Goal: Transaction & Acquisition: Book appointment/travel/reservation

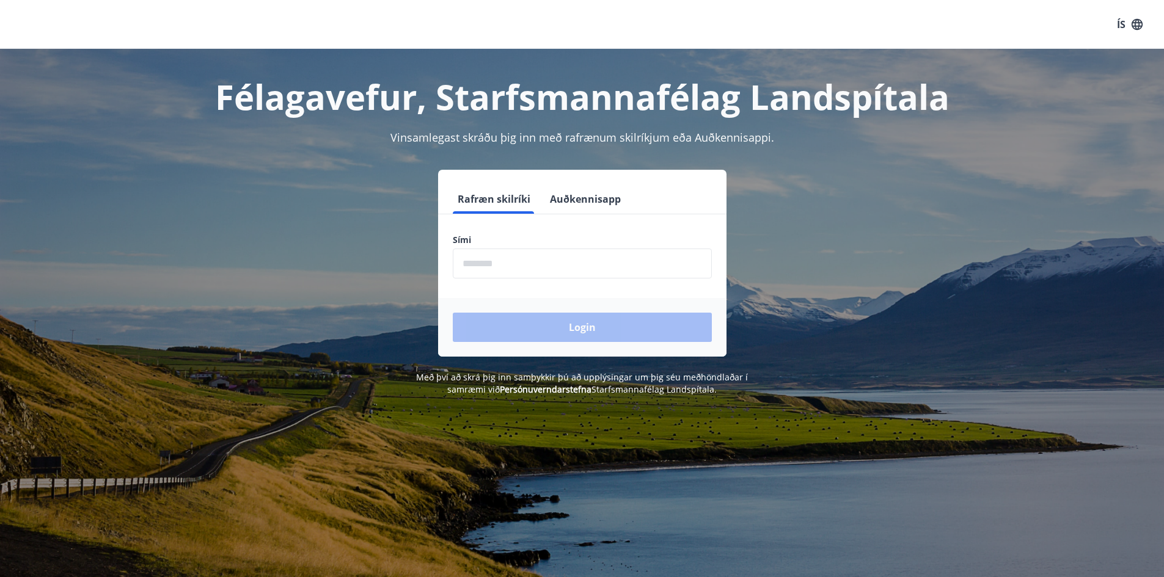
click at [515, 258] on input "phone" at bounding box center [582, 264] width 259 height 30
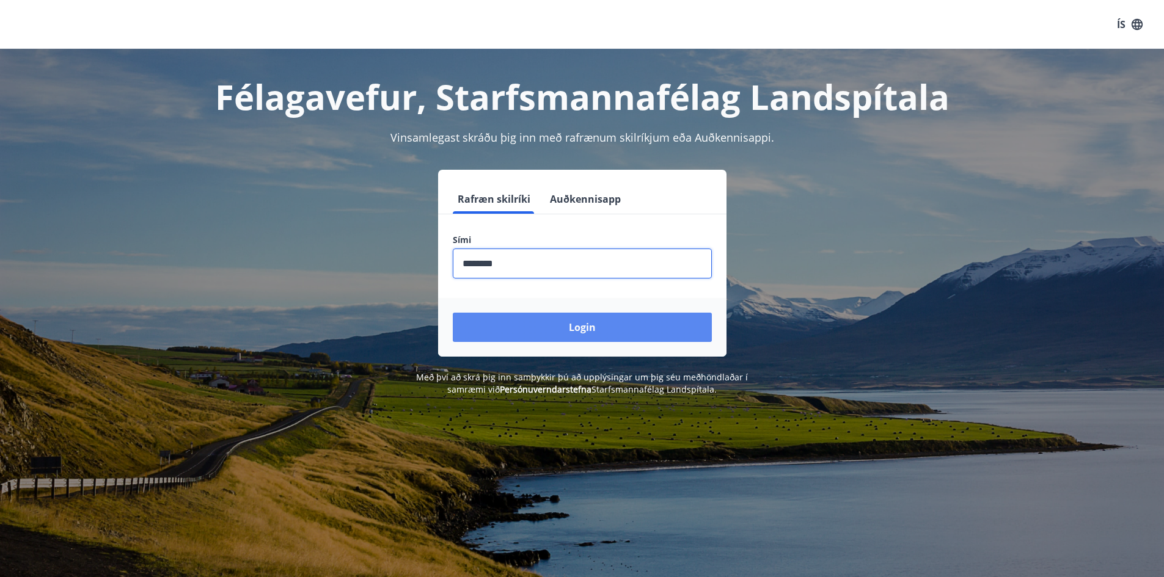
type input "********"
click at [584, 335] on button "Login" at bounding box center [582, 327] width 259 height 29
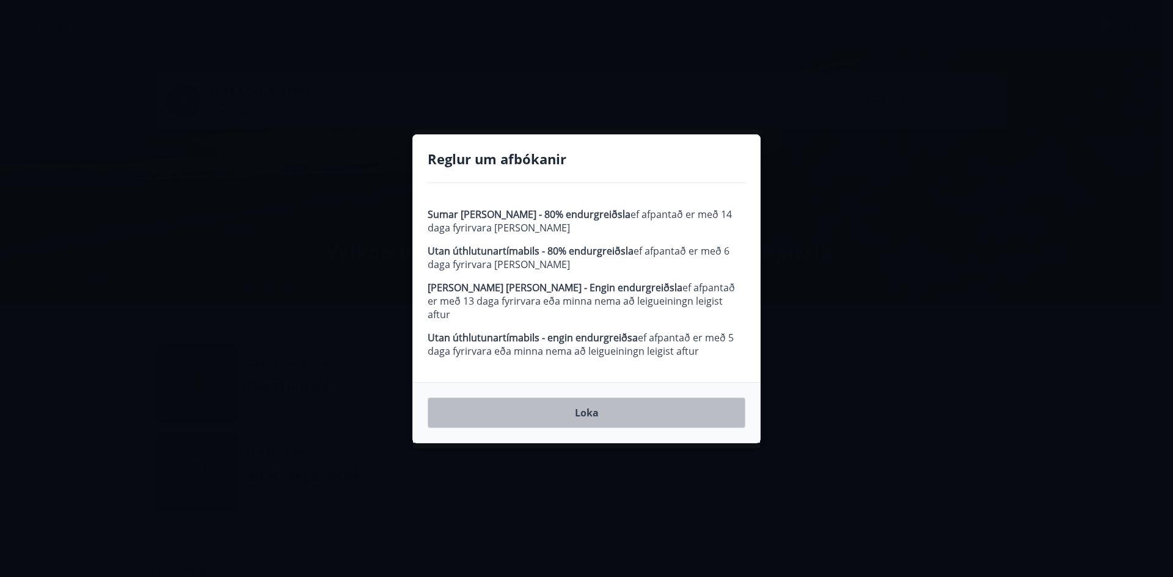
click at [585, 405] on button "Loka" at bounding box center [587, 413] width 318 height 31
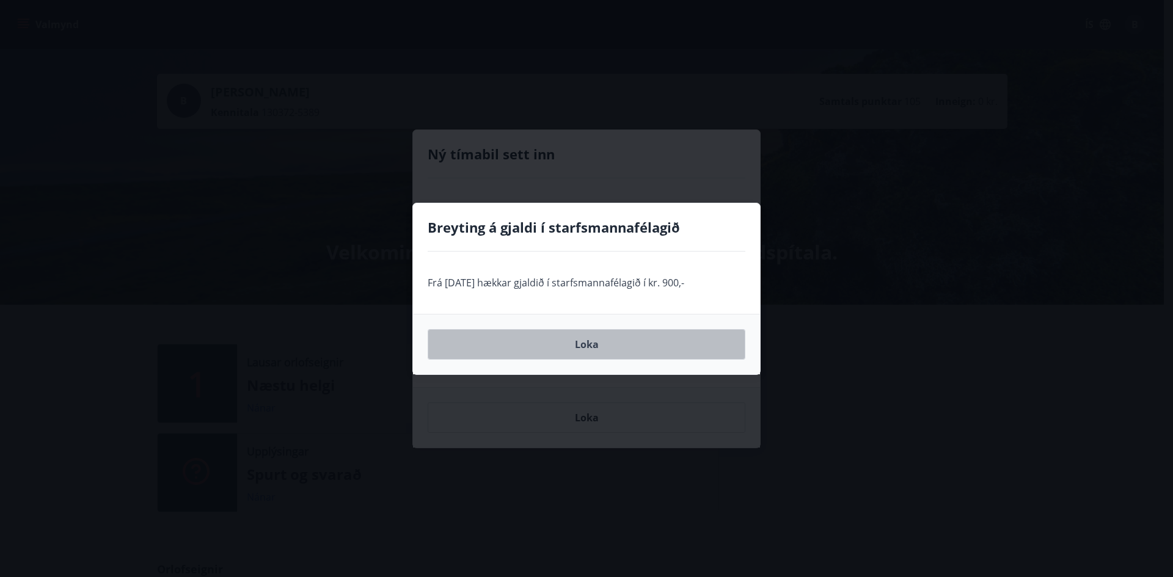
click at [582, 342] on button "Loka" at bounding box center [587, 344] width 318 height 31
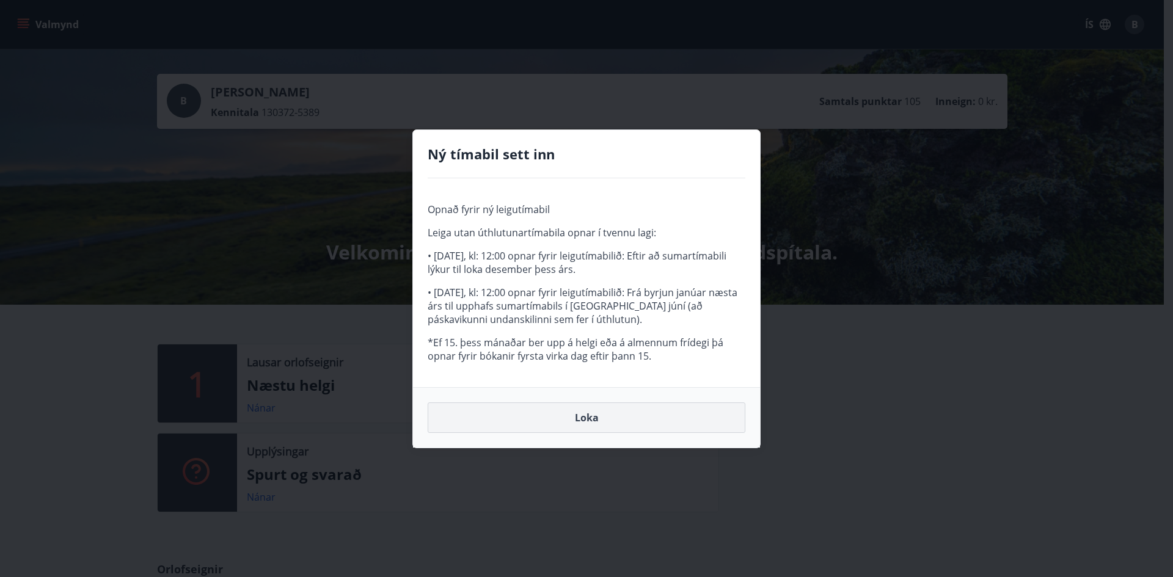
click at [583, 418] on button "Loka" at bounding box center [587, 417] width 318 height 31
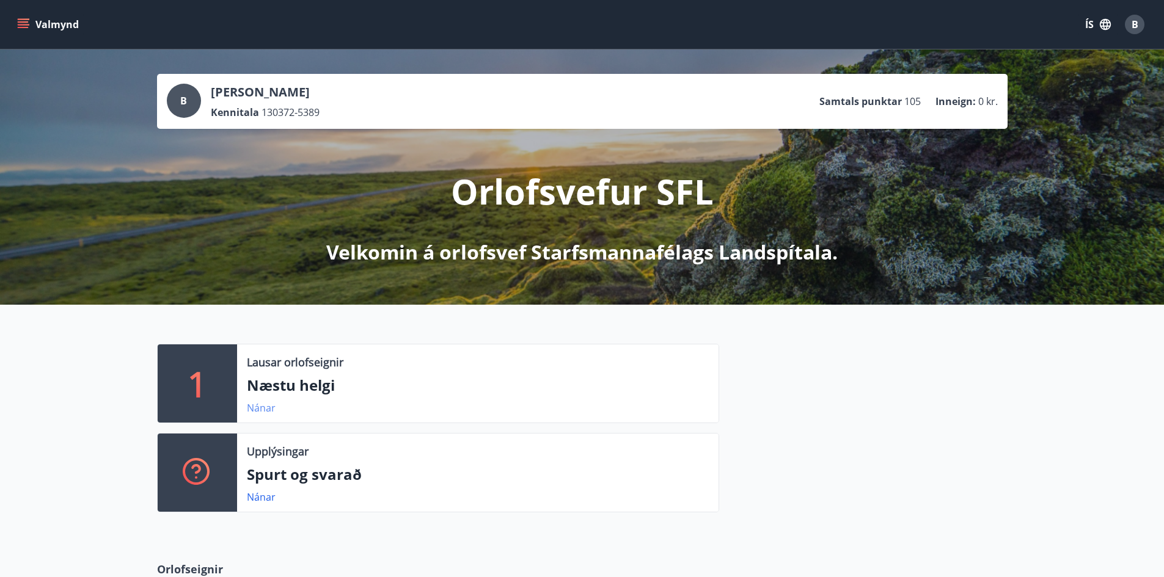
click at [265, 406] on link "Nánar" at bounding box center [261, 407] width 29 height 13
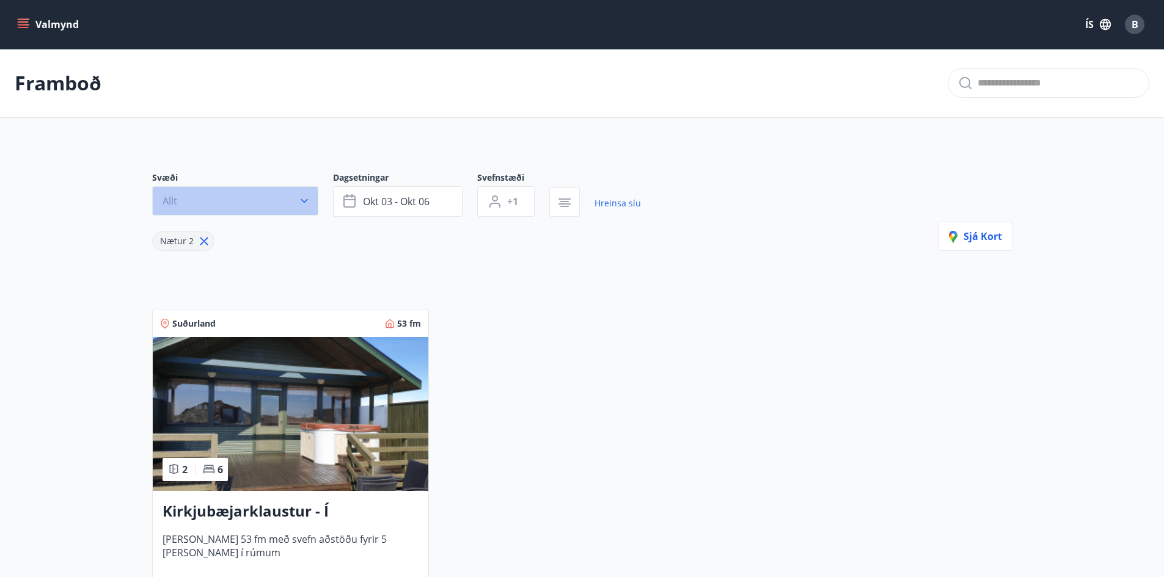
click at [298, 204] on icon "button" at bounding box center [304, 201] width 12 height 12
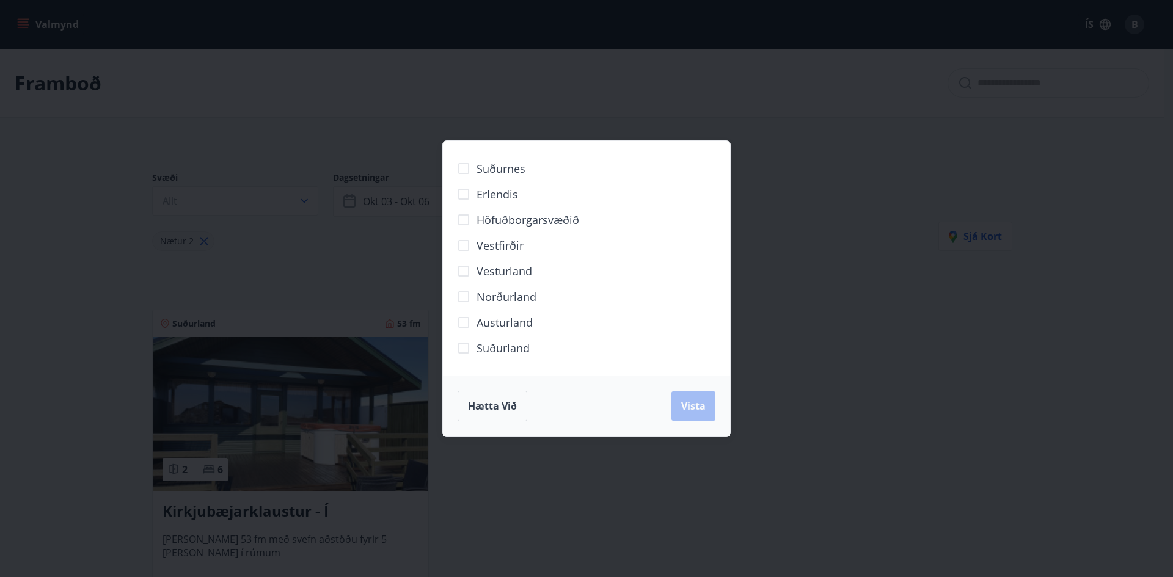
click at [360, 269] on div "Suðurnes Erlendis Höfuðborgarsvæðið [GEOGRAPHIC_DATA] [GEOGRAPHIC_DATA] [GEOGRA…" at bounding box center [586, 288] width 1173 height 577
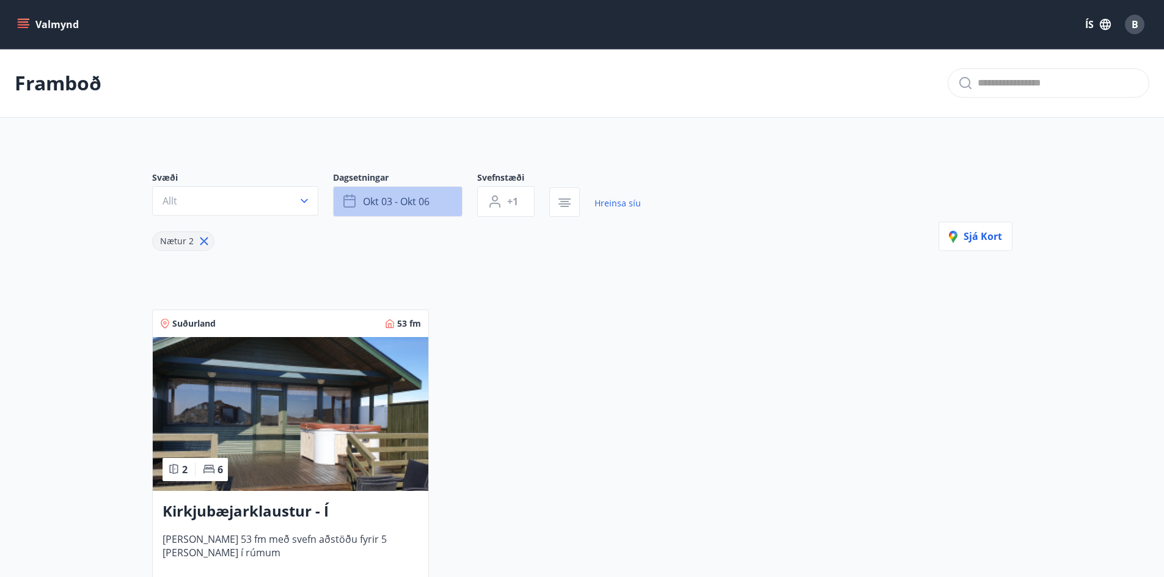
click at [446, 208] on button "okt 03 - okt 06" at bounding box center [397, 201] width 129 height 31
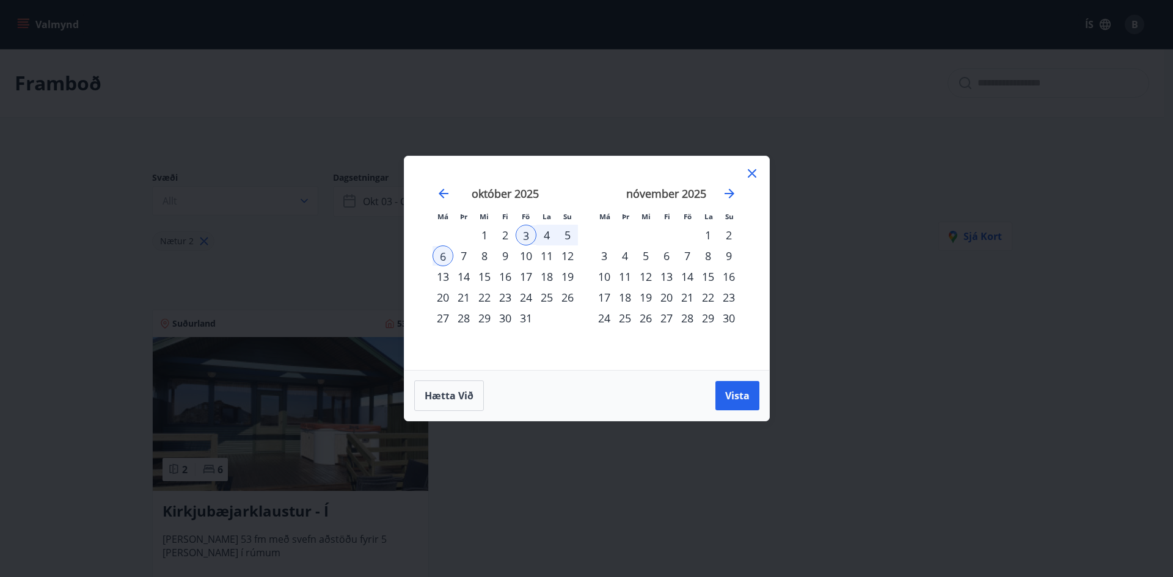
click at [464, 298] on div "21" at bounding box center [463, 297] width 21 height 21
click at [501, 299] on div "23" at bounding box center [505, 297] width 21 height 21
click at [740, 402] on button "Vista" at bounding box center [737, 395] width 44 height 29
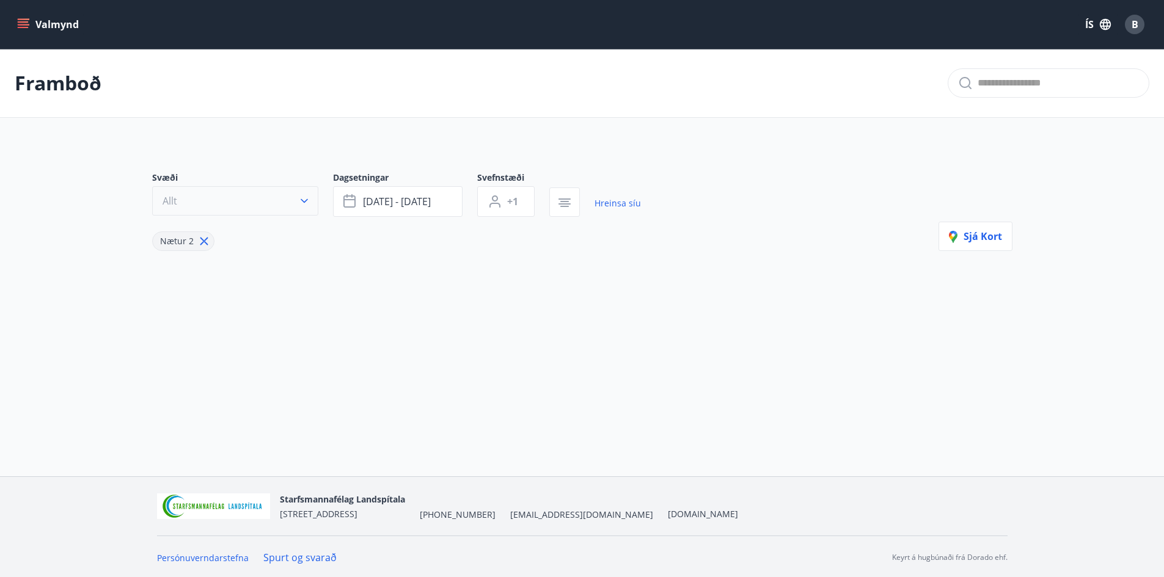
click at [207, 197] on button "Allt" at bounding box center [235, 200] width 166 height 29
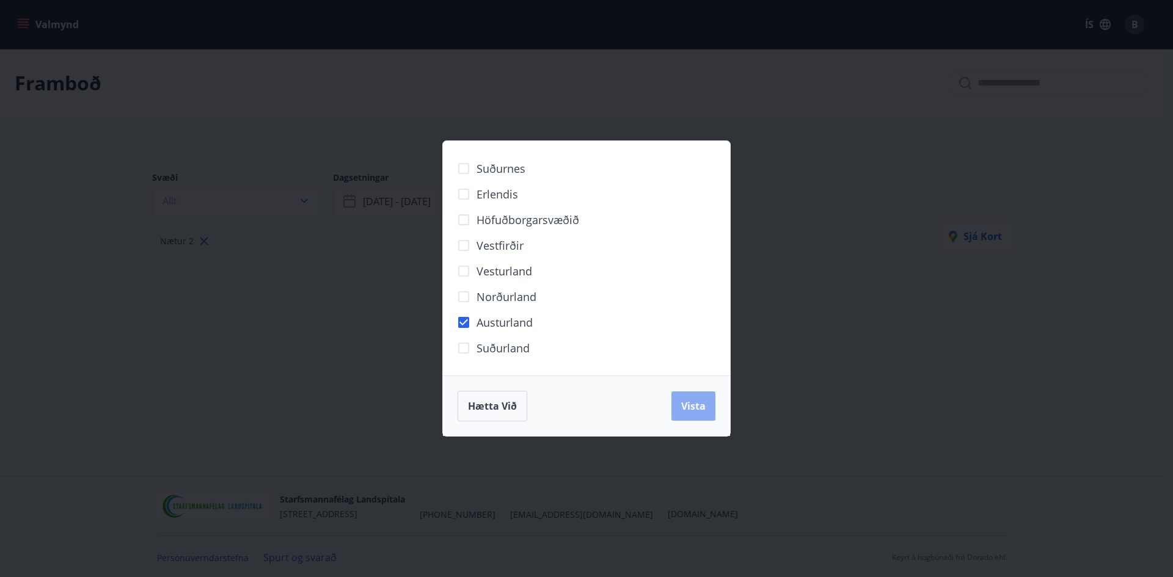
click at [695, 407] on span "Vista" at bounding box center [693, 405] width 24 height 13
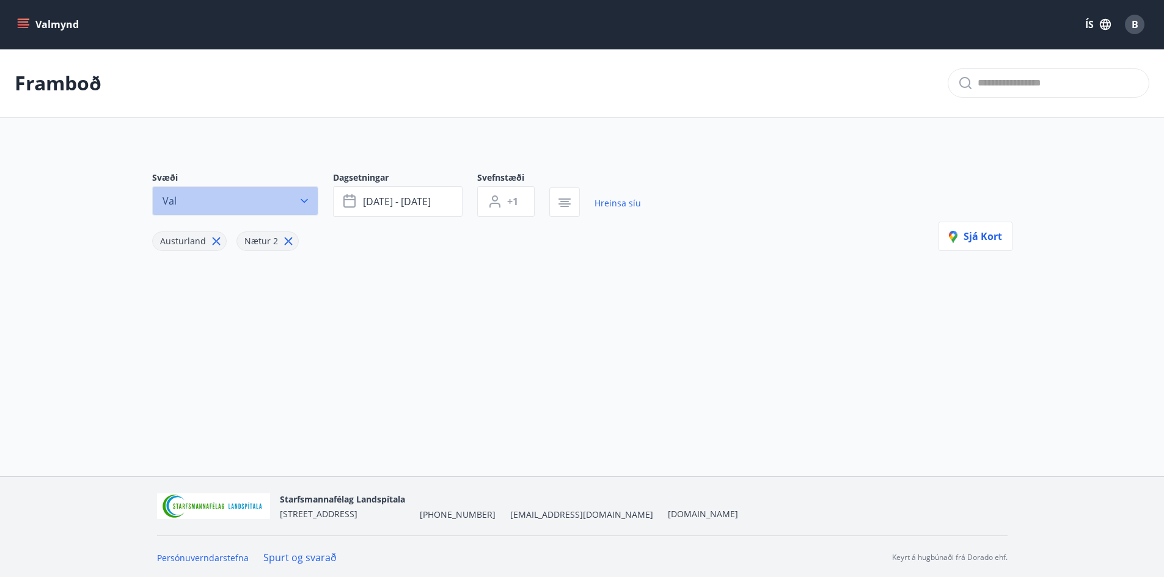
click at [314, 206] on button "Val" at bounding box center [235, 200] width 166 height 29
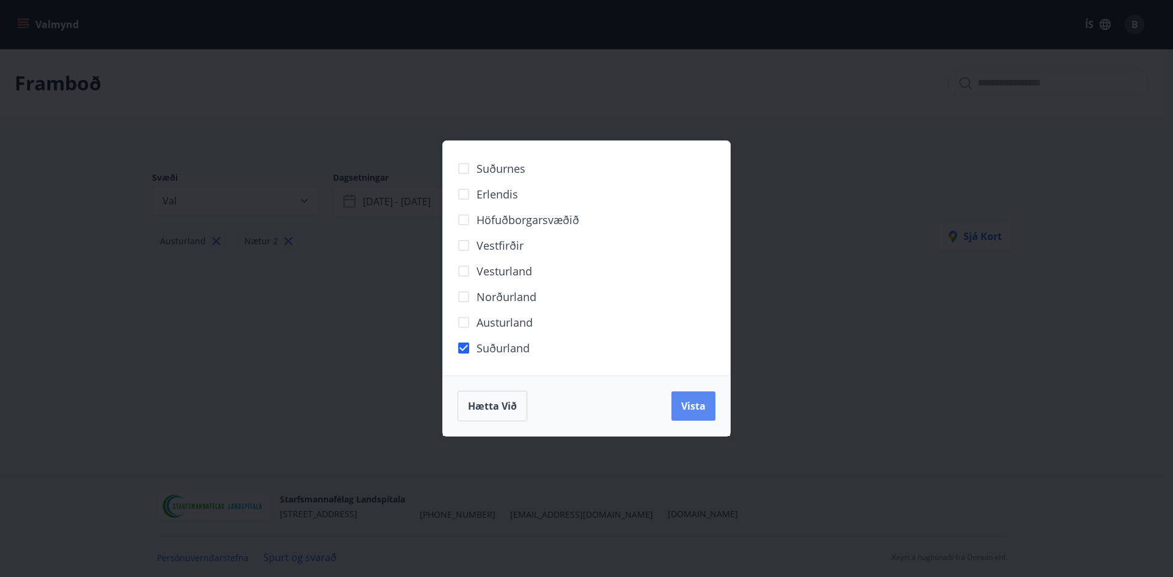
click at [694, 406] on span "Vista" at bounding box center [693, 405] width 24 height 13
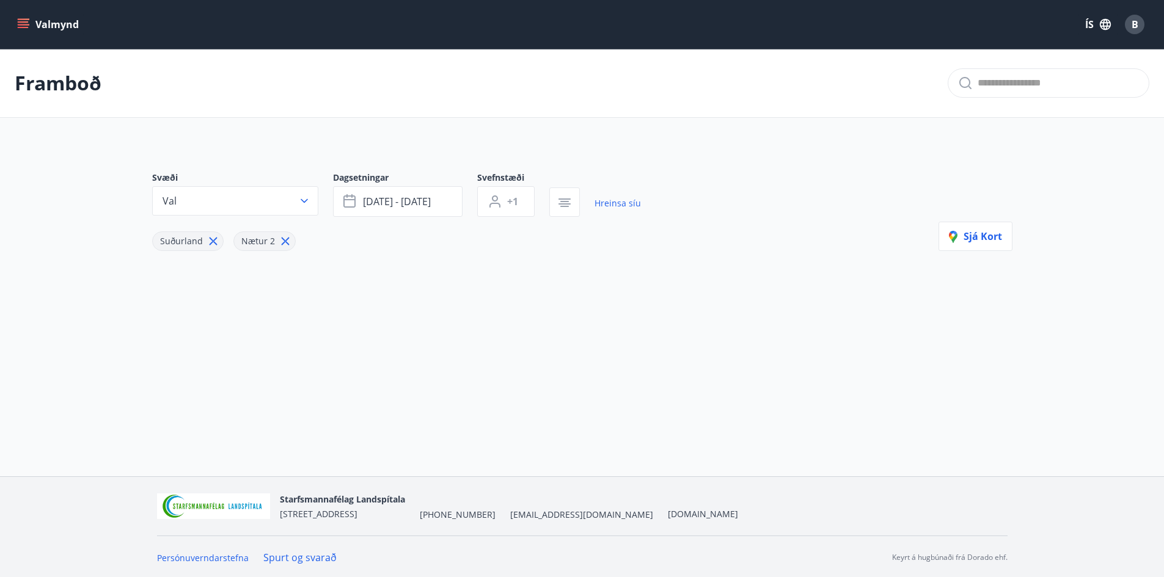
click at [20, 29] on icon "menu" at bounding box center [23, 24] width 12 height 12
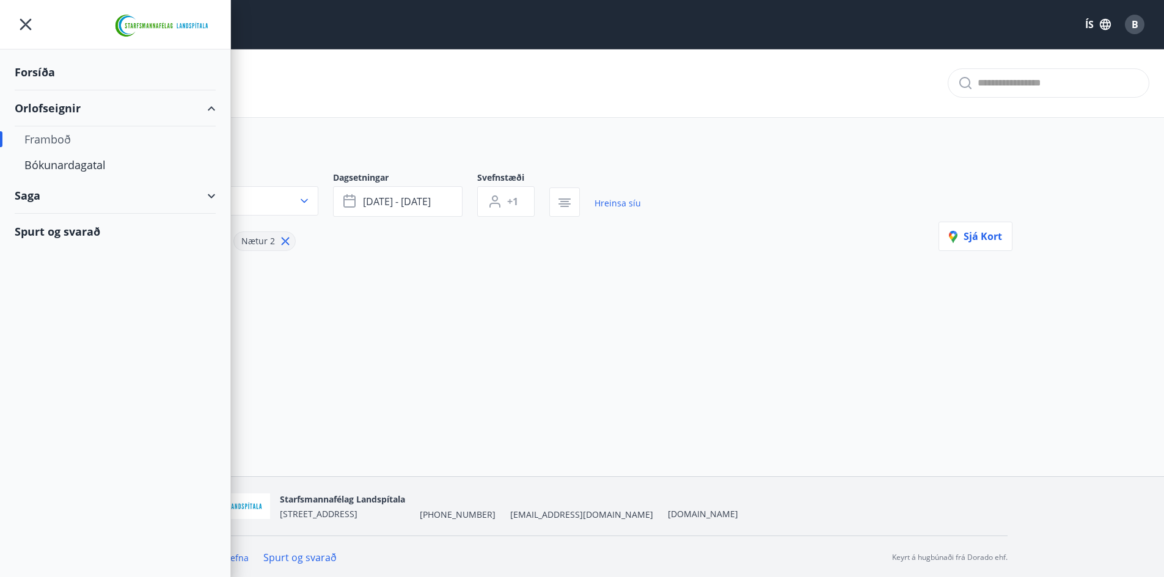
click at [62, 142] on div "Framboð" at bounding box center [114, 139] width 181 height 26
type input "*"
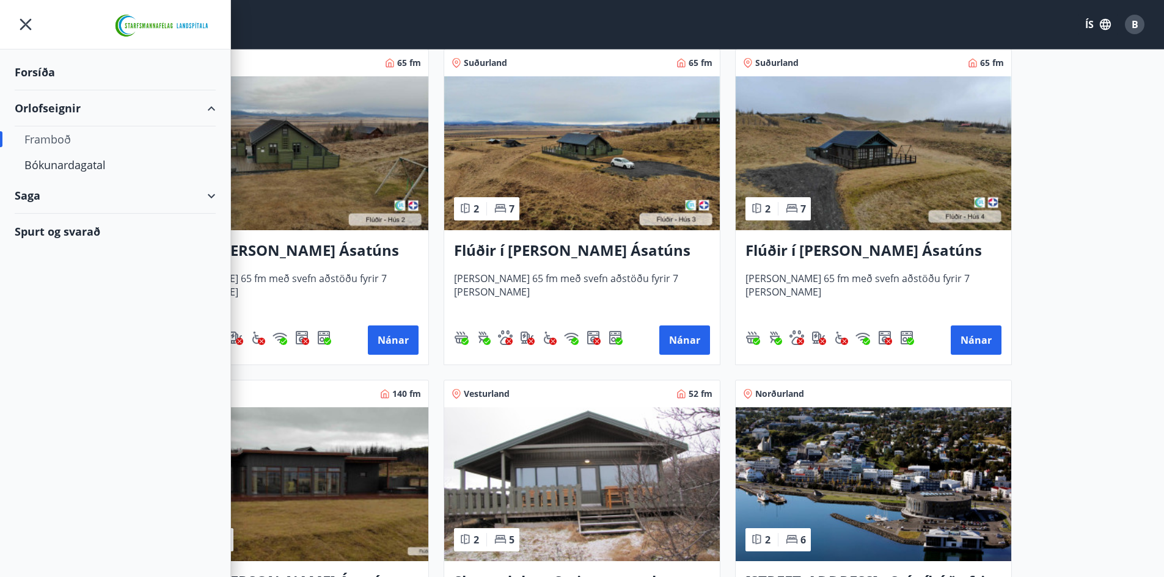
scroll to position [672, 0]
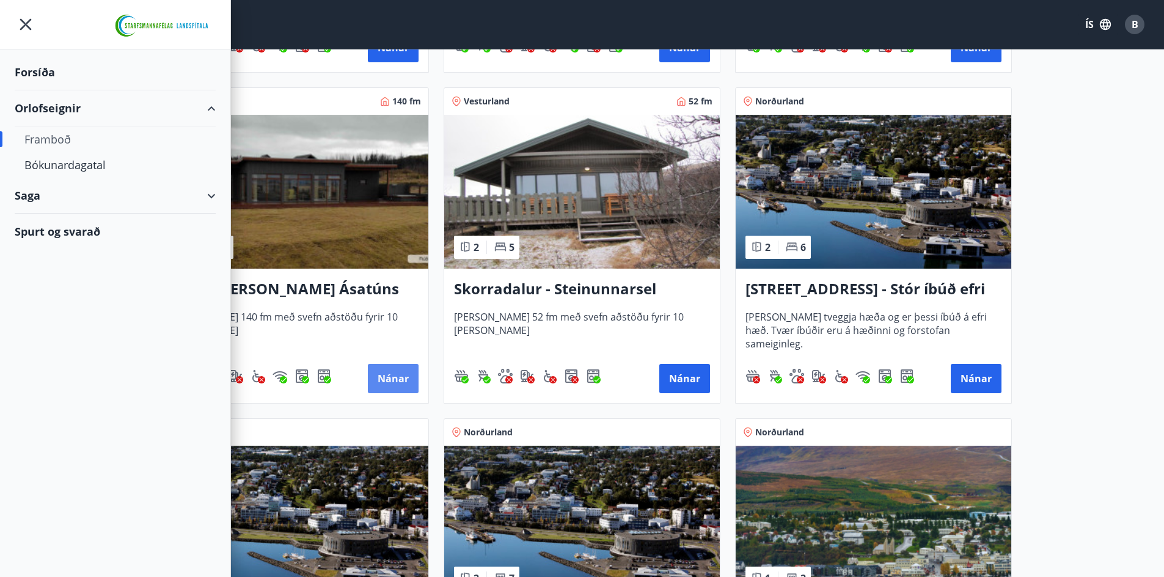
click at [389, 376] on button "Nánar" at bounding box center [393, 378] width 51 height 29
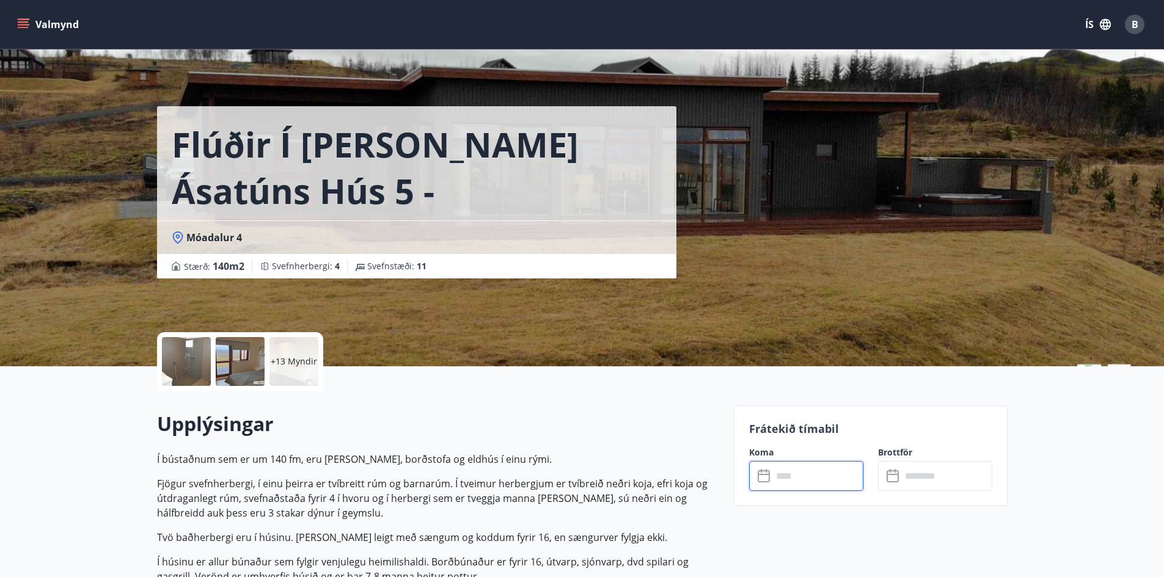
click at [823, 477] on input "text" at bounding box center [817, 476] width 91 height 30
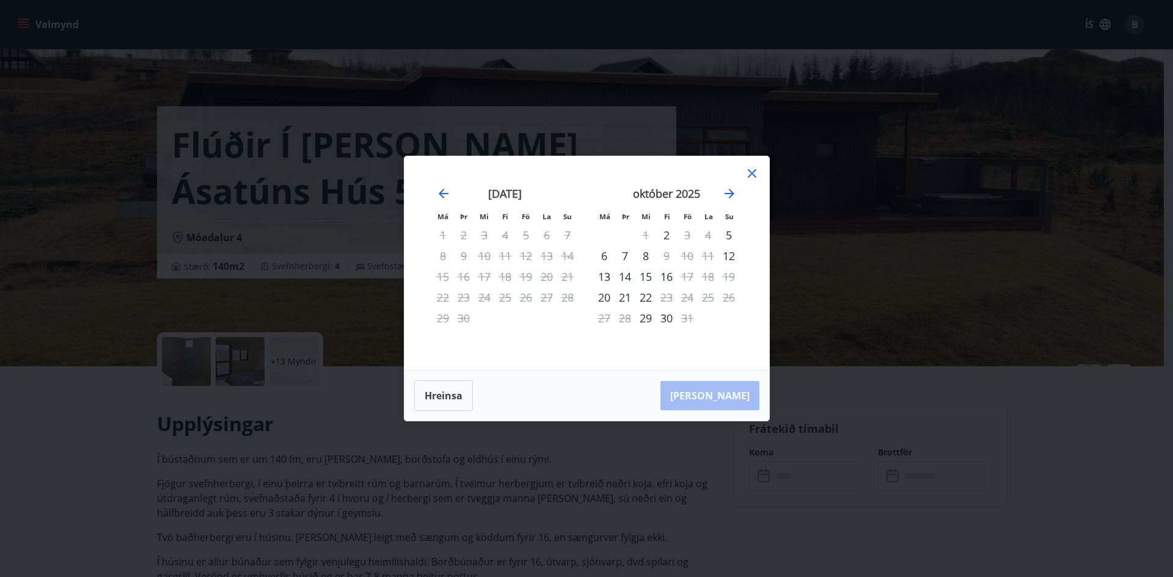
click at [609, 278] on div "13" at bounding box center [604, 276] width 21 height 21
click at [650, 280] on div "15" at bounding box center [645, 276] width 21 height 21
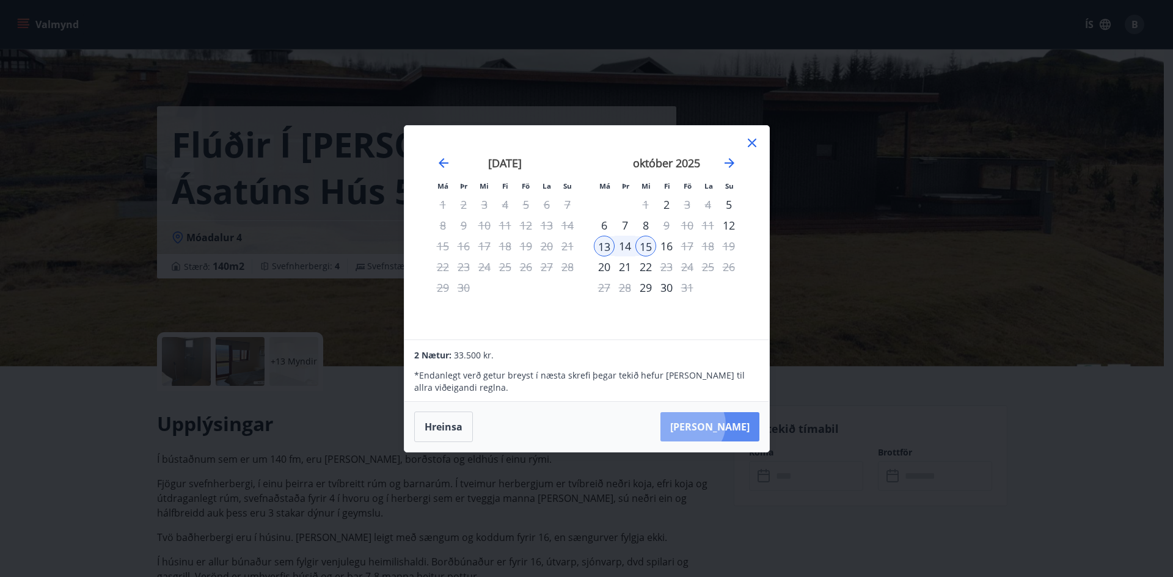
click at [727, 424] on button "[PERSON_NAME]" at bounding box center [709, 426] width 99 height 29
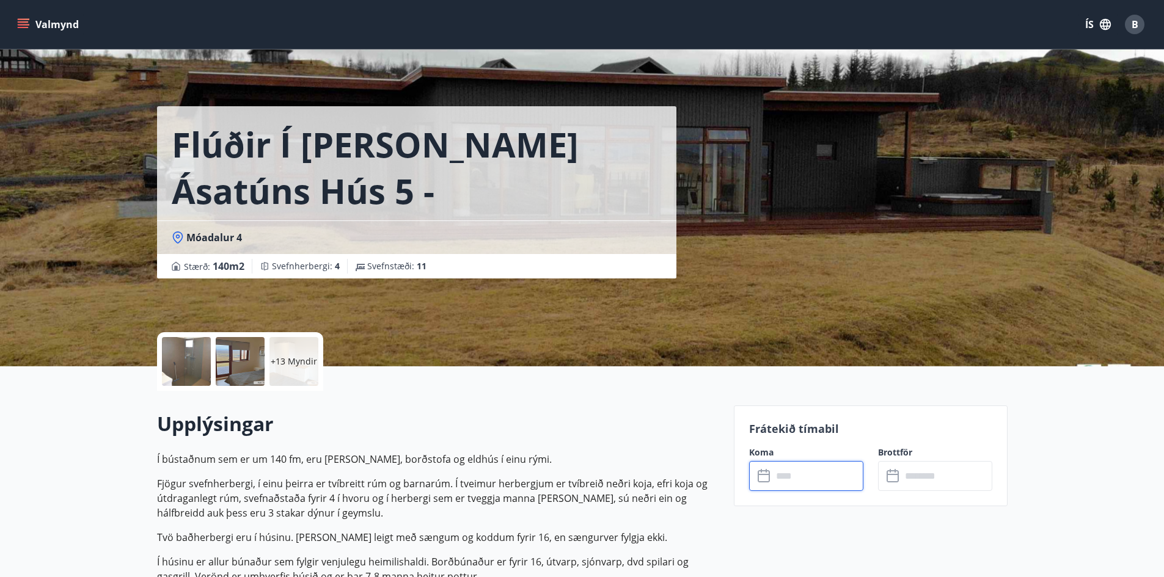
type input "******"
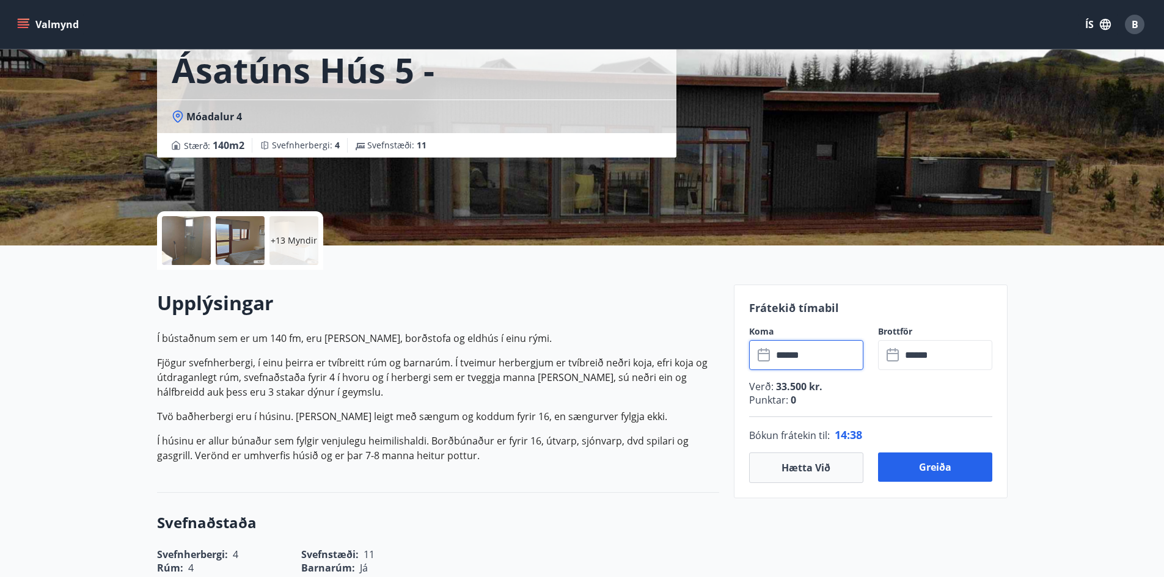
scroll to position [122, 0]
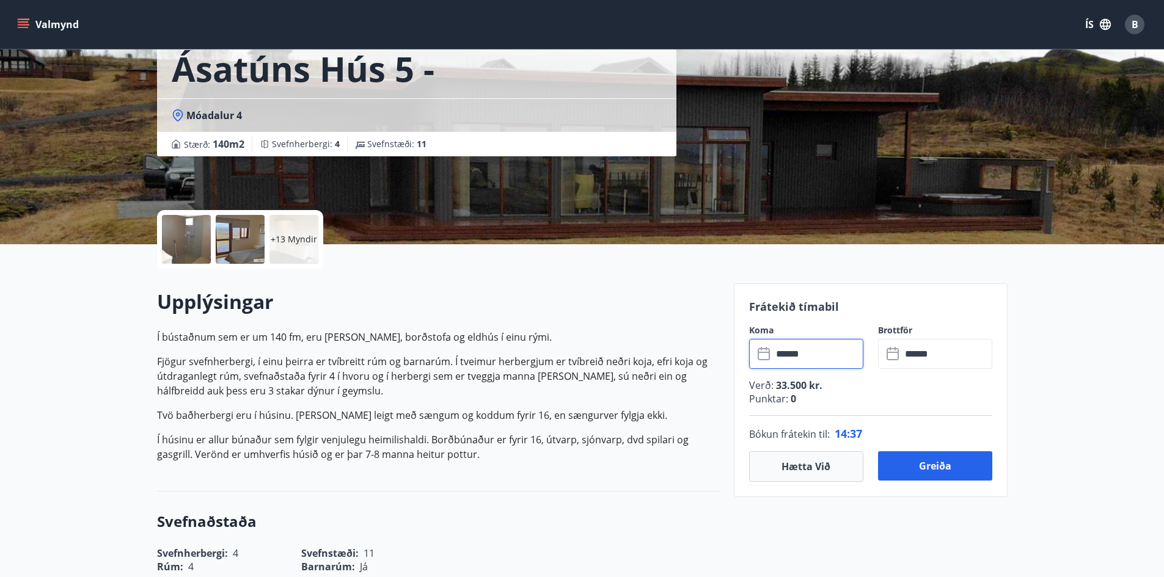
click at [851, 360] on input "******" at bounding box center [817, 354] width 91 height 30
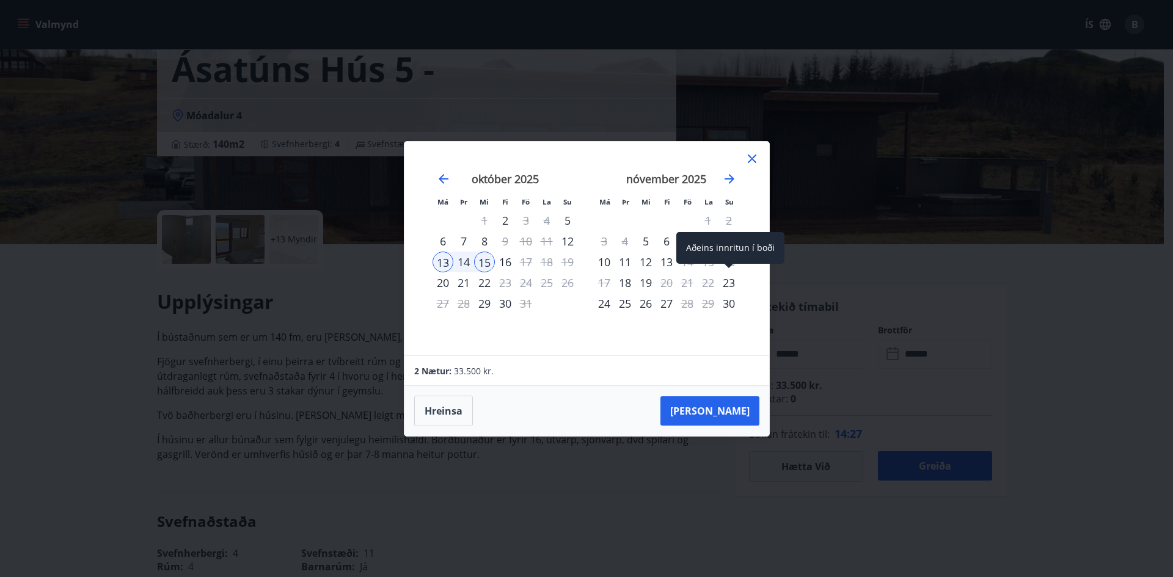
click at [727, 283] on div "23" at bounding box center [728, 282] width 21 height 21
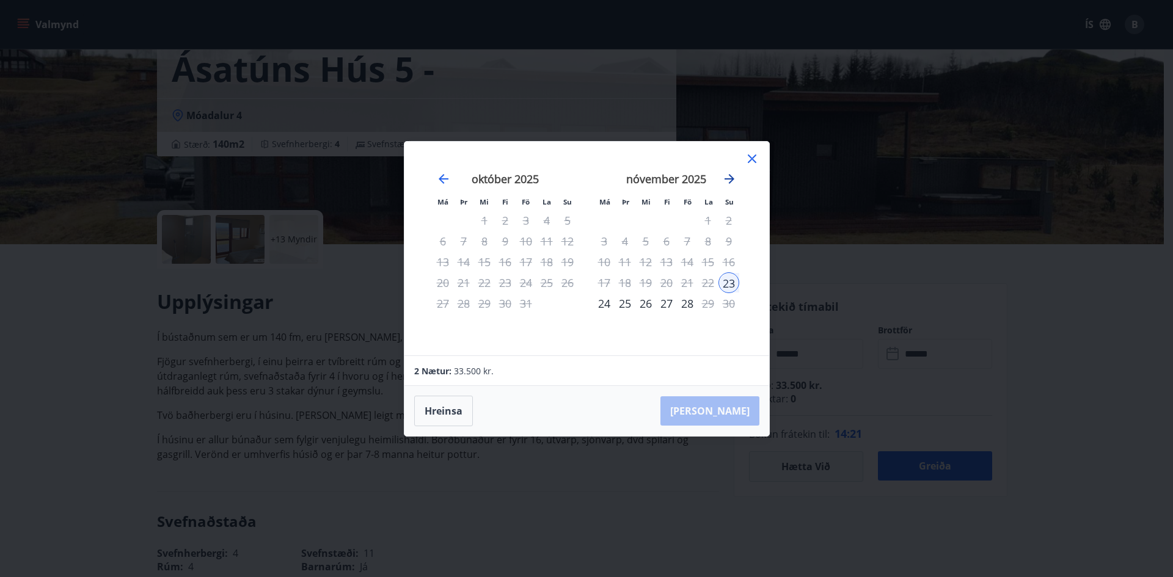
click at [725, 172] on icon "Move forward to switch to the next month." at bounding box center [729, 179] width 15 height 15
click at [442, 179] on icon "Move backward to switch to the previous month." at bounding box center [444, 179] width 10 height 10
click at [735, 177] on icon "Move forward to switch to the next month." at bounding box center [729, 179] width 15 height 15
click at [726, 286] on div "23" at bounding box center [728, 282] width 21 height 21
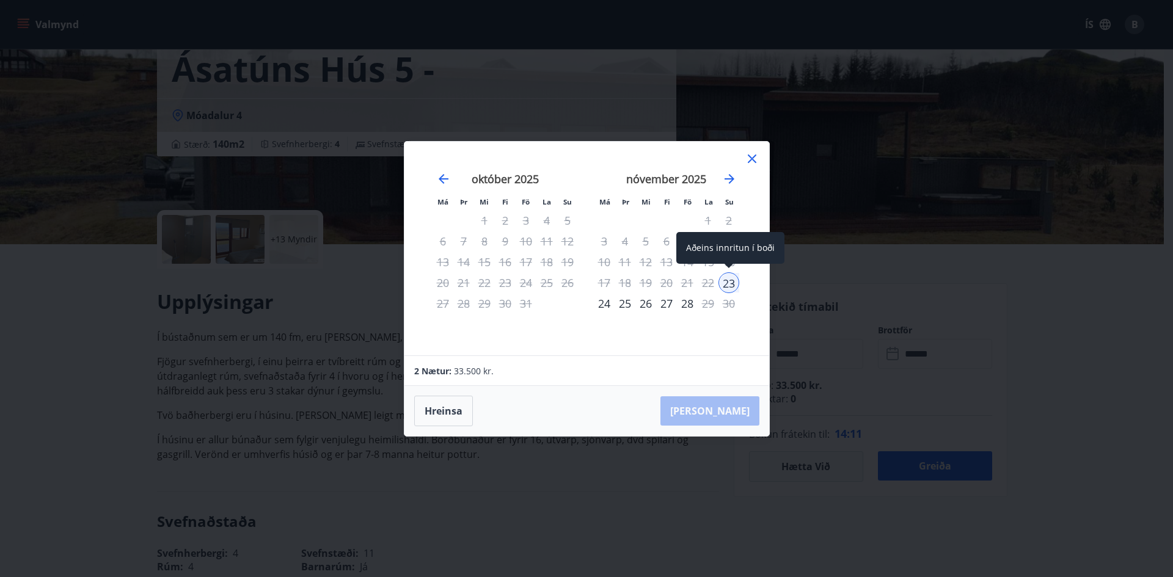
click at [732, 285] on div "23" at bounding box center [728, 282] width 21 height 21
click at [479, 252] on div "15" at bounding box center [484, 262] width 21 height 21
click at [439, 178] on icon "Move backward to switch to the previous month." at bounding box center [443, 179] width 15 height 15
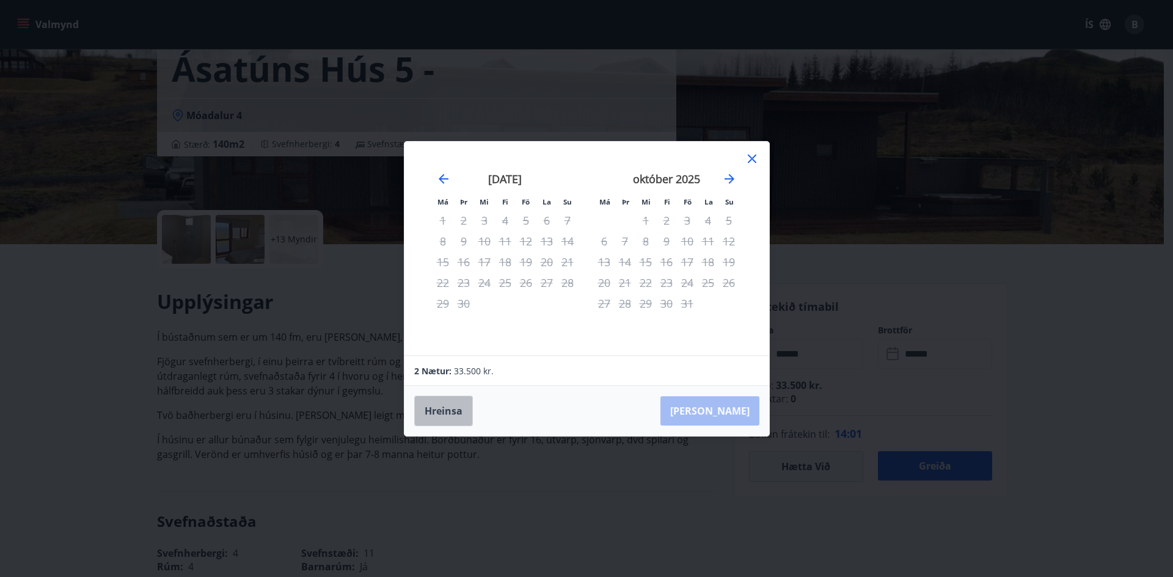
click at [452, 411] on button "Hreinsa" at bounding box center [443, 411] width 59 height 31
drag, startPoint x: 785, startPoint y: 17, endPoint x: 911, endPoint y: 305, distance: 314.5
click at [913, 305] on div "Má Þr Mi Fi Fö La Su Má Þr Mi Fi Fö La Su [DATE] 1 2 3 4 5 6 7 8 9 10 11 12 13 …" at bounding box center [586, 288] width 1173 height 577
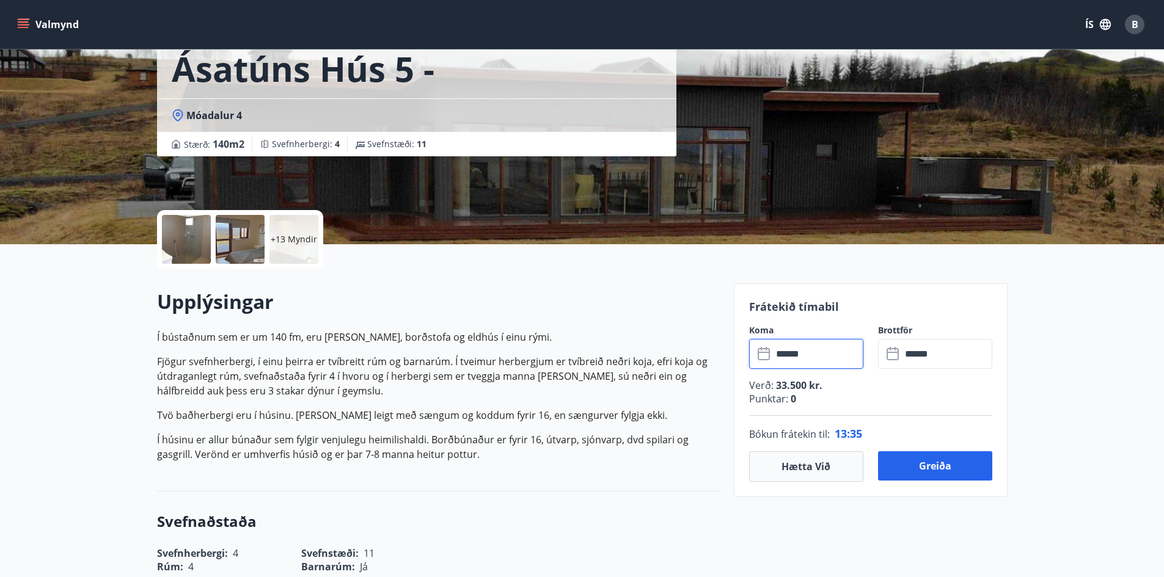
click at [818, 360] on input "******" at bounding box center [817, 354] width 91 height 30
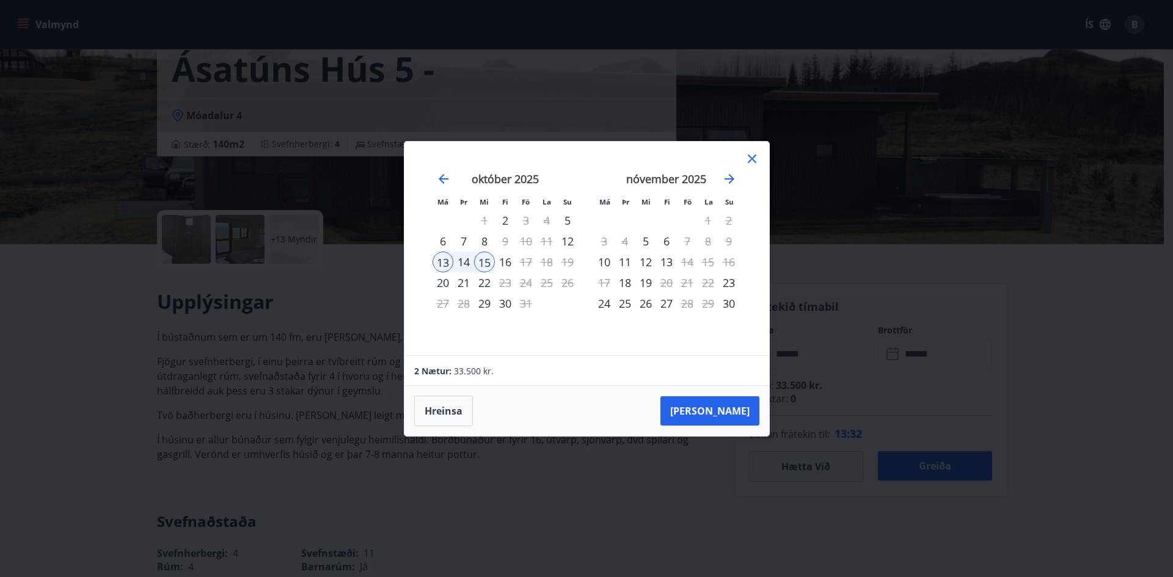
click at [487, 263] on div "15" at bounding box center [484, 262] width 21 height 21
click at [483, 266] on div "15" at bounding box center [484, 262] width 21 height 21
click at [485, 257] on div "15" at bounding box center [484, 262] width 21 height 21
click at [444, 260] on div "13" at bounding box center [442, 262] width 21 height 21
click at [441, 413] on button "Hreinsa" at bounding box center [443, 411] width 59 height 31
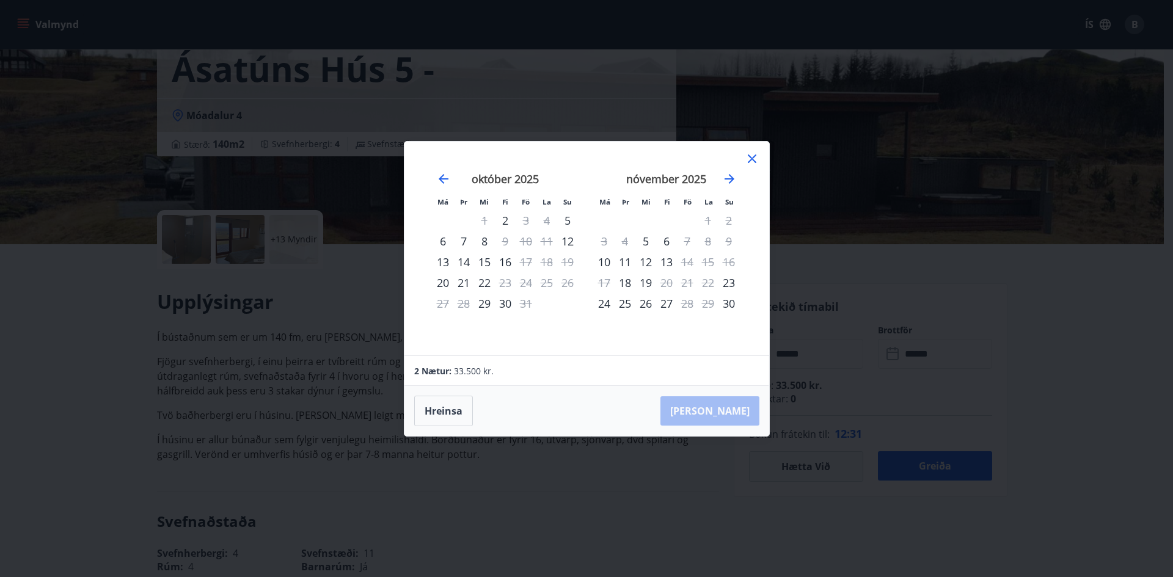
click at [748, 161] on icon at bounding box center [752, 158] width 15 height 15
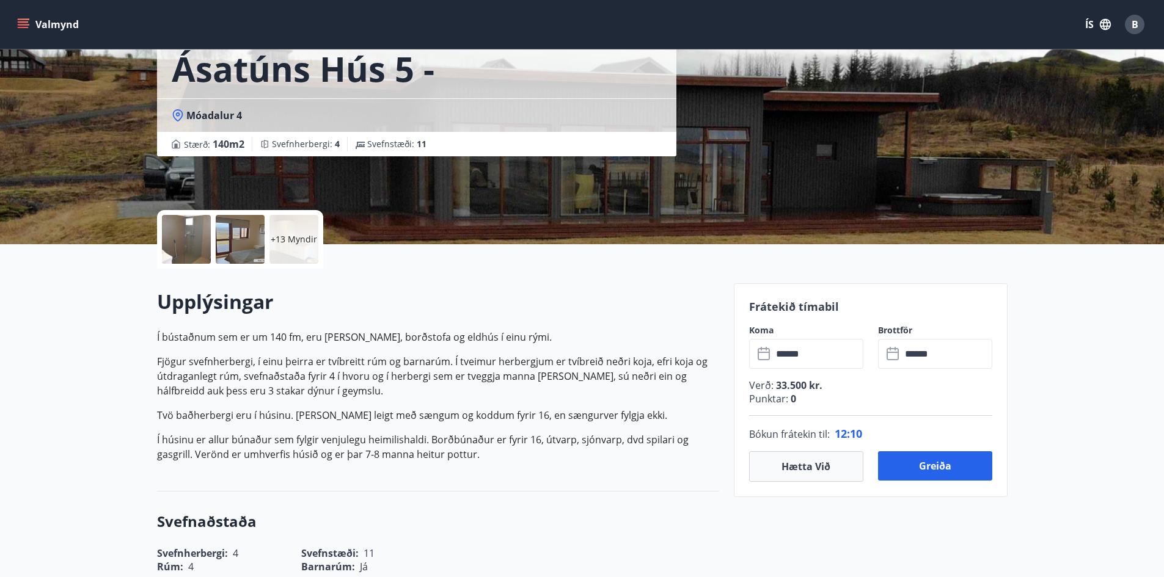
click at [564, 307] on h2 "Upplýsingar" at bounding box center [438, 301] width 562 height 27
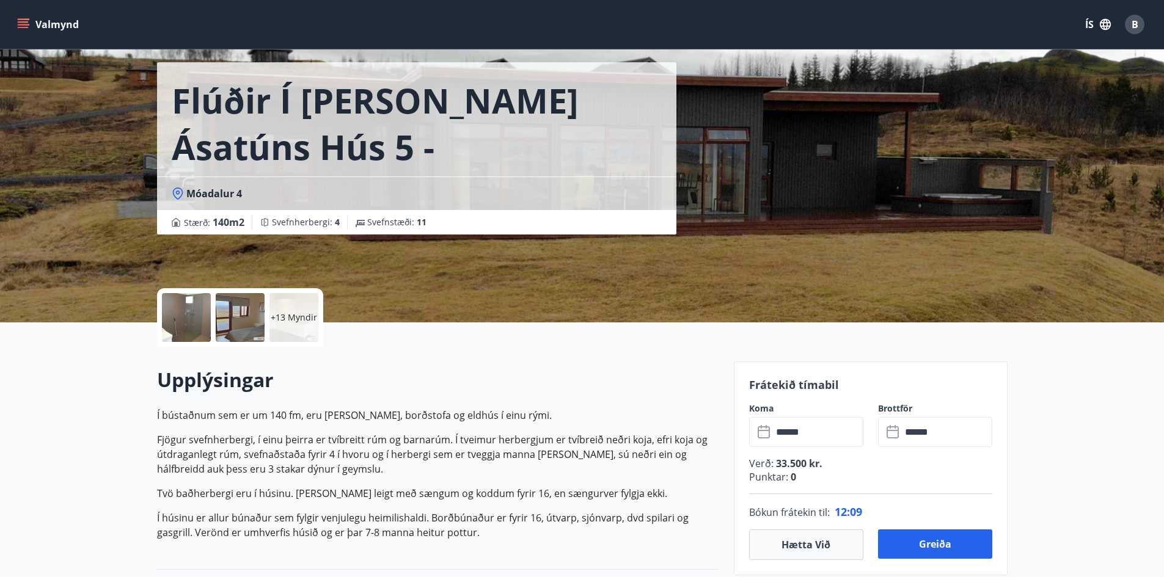
scroll to position [0, 0]
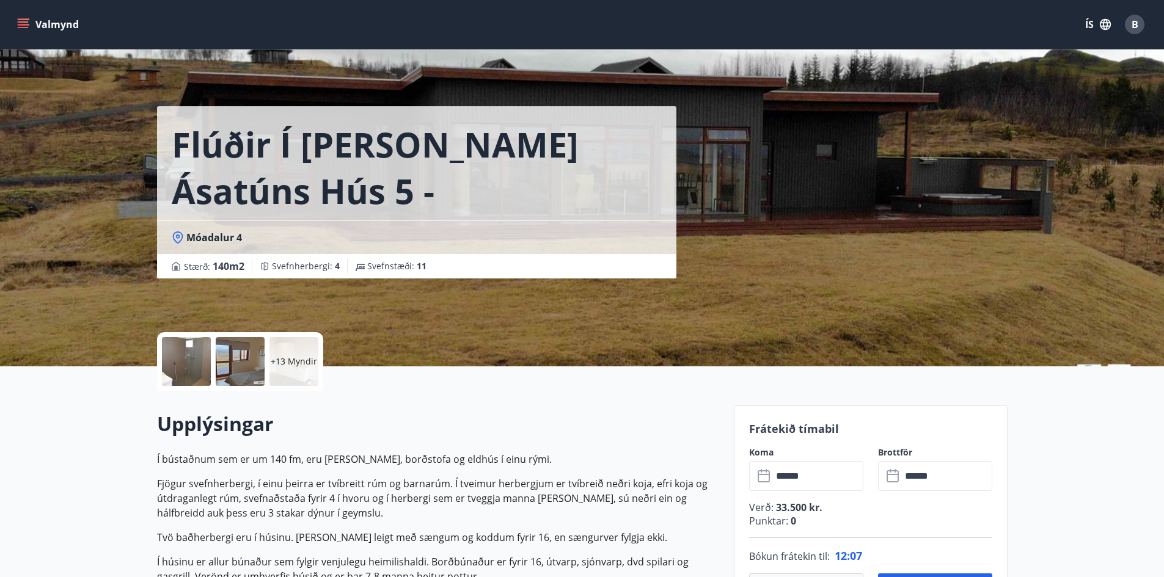
click at [107, 299] on div "Flúðir í [PERSON_NAME] Ásatúns hús 5 - Móadalur 4 Móadalur 4 Stærð : 140 m2 [GE…" at bounding box center [582, 183] width 1164 height 366
click at [97, 260] on div "Flúðir í [PERSON_NAME] Ásatúns hús 5 - Móadalur 4 Móadalur 4 Stærð : 140 m2 [GE…" at bounding box center [582, 183] width 1164 height 366
click at [235, 363] on div at bounding box center [240, 361] width 49 height 49
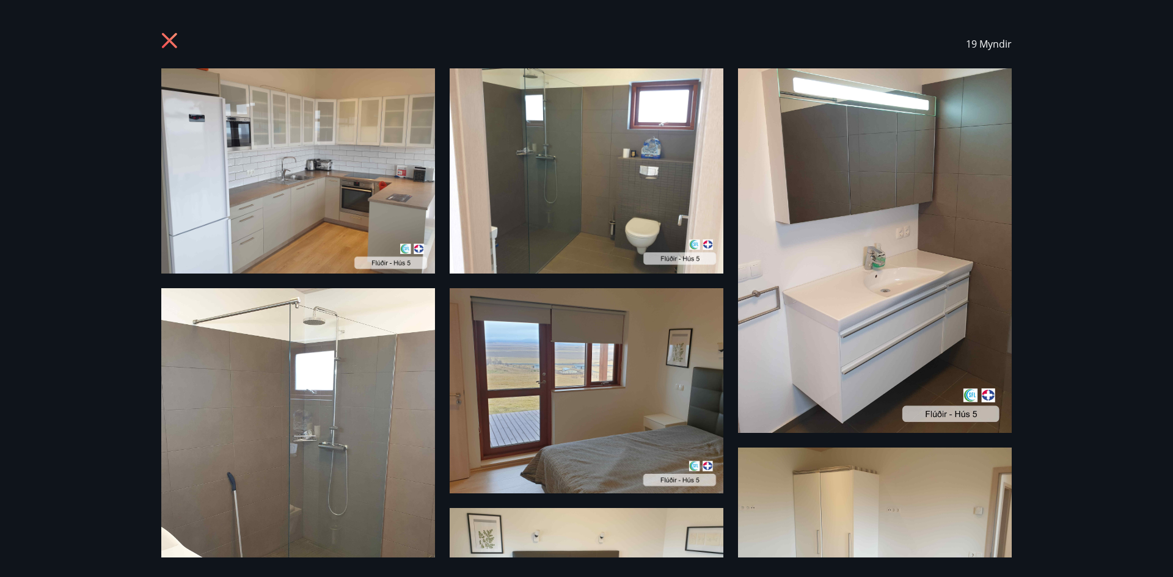
click at [170, 43] on icon at bounding box center [171, 42] width 20 height 20
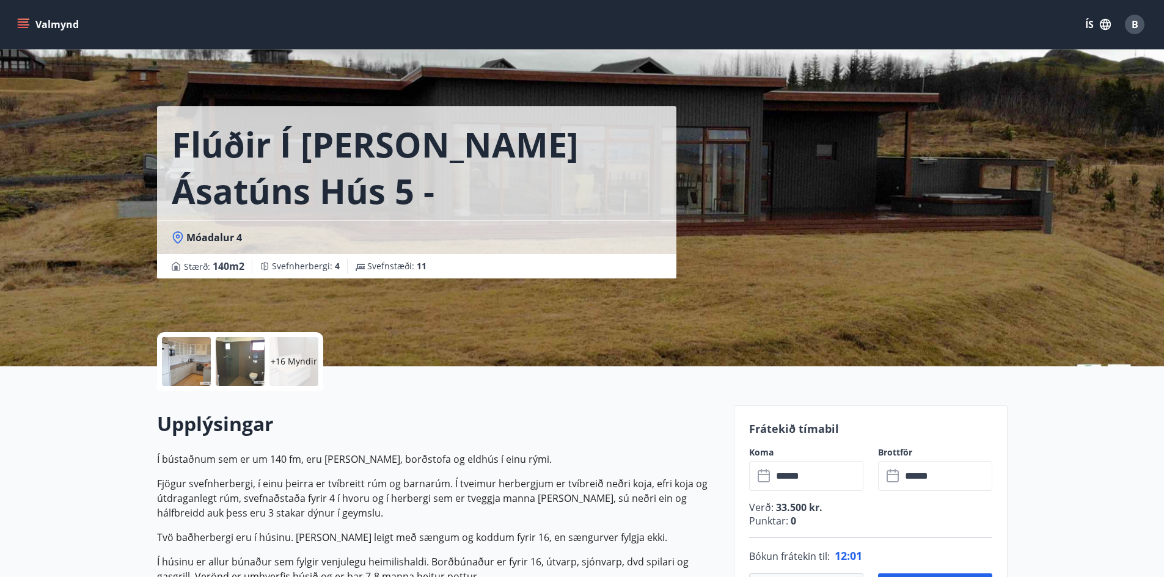
click at [759, 327] on div "Flúðir í [PERSON_NAME] Ásatúns hús 5 - Móadalur 4 Móadalur 4 Stærð : 140 m2 [GE…" at bounding box center [582, 183] width 850 height 366
